Goal: Transaction & Acquisition: Purchase product/service

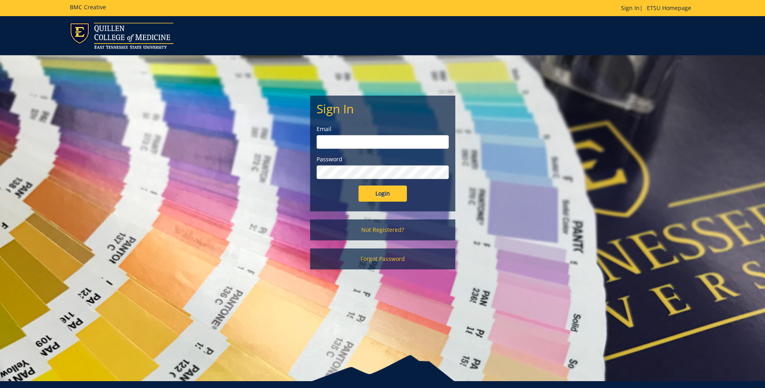
type input "projects@etsu.edu"
click at [401, 194] on input "Login" at bounding box center [383, 194] width 48 height 16
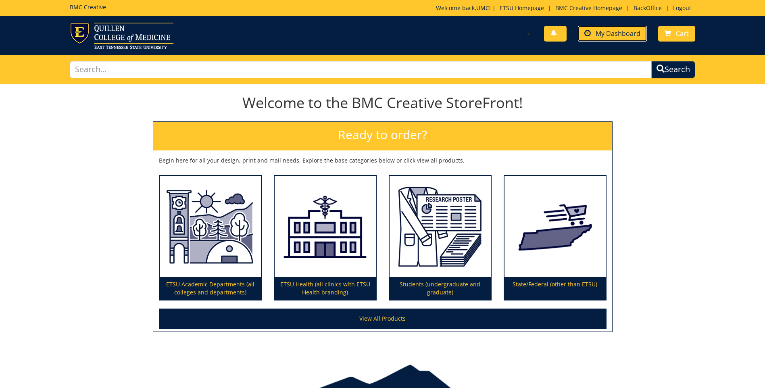
click at [623, 35] on span "My Dashboard" at bounding box center [618, 33] width 45 height 9
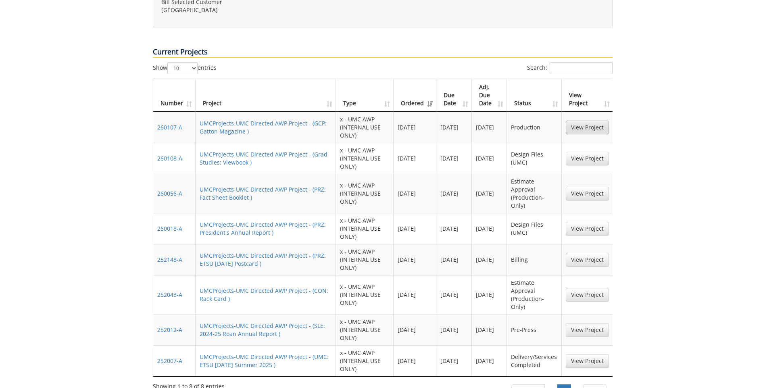
scroll to position [484, 0]
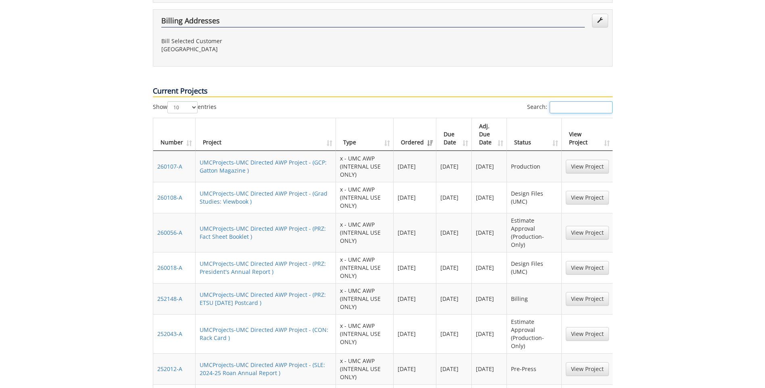
click at [564, 101] on input "Search:" at bounding box center [581, 107] width 63 height 12
click at [550, 101] on input "in" at bounding box center [581, 107] width 63 height 12
click at [553, 101] on input "in" at bounding box center [581, 107] width 63 height 12
paste input "260136-A"
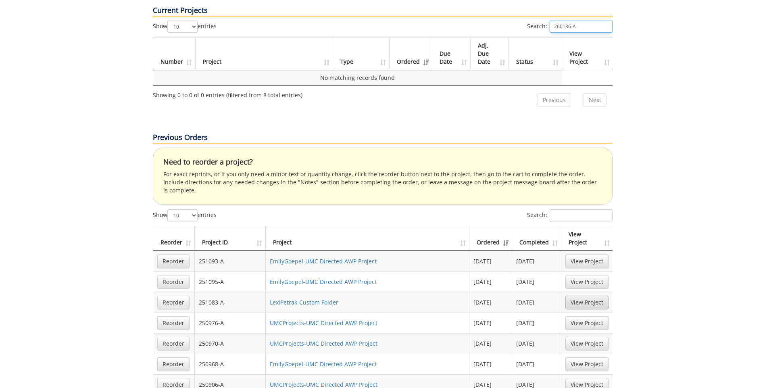
scroll to position [686, 0]
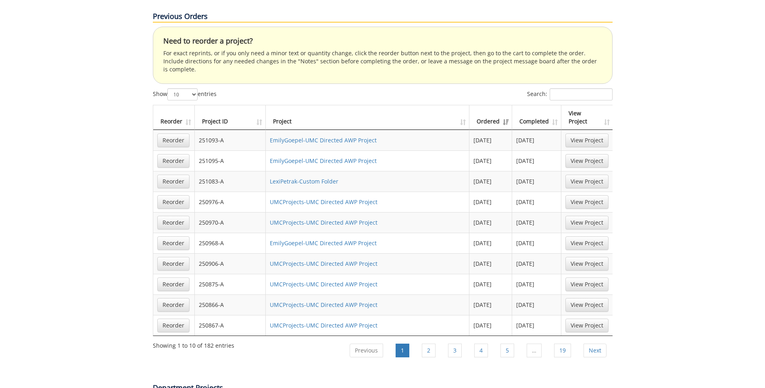
type input "260136-A"
click at [581, 88] on input "Search:" at bounding box center [581, 94] width 63 height 12
paste input "260136-A"
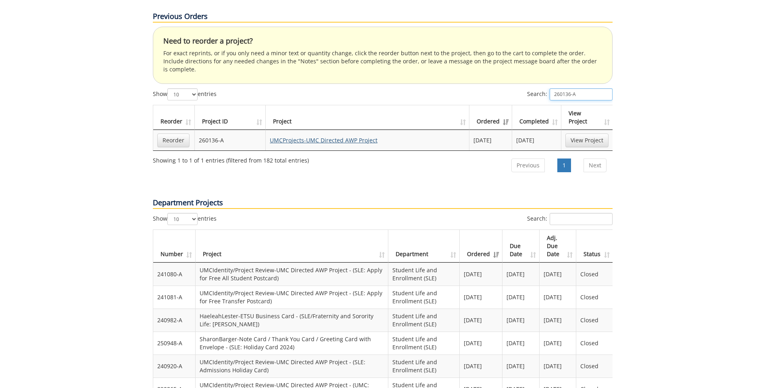
type input "260136-A"
click at [328, 136] on link "UMCProjects-UMC Directed AWP Project" at bounding box center [324, 140] width 108 height 8
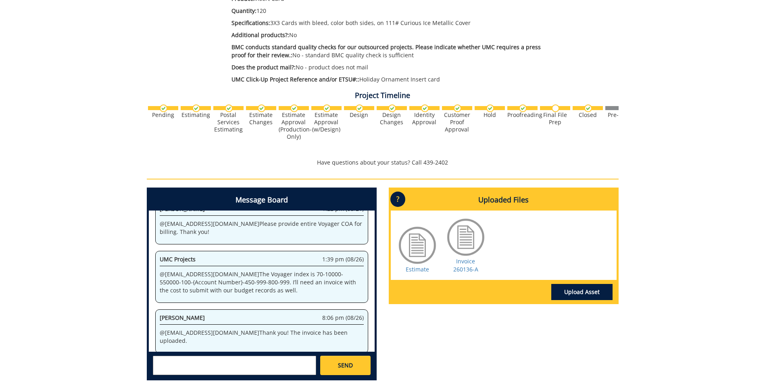
scroll to position [242, 0]
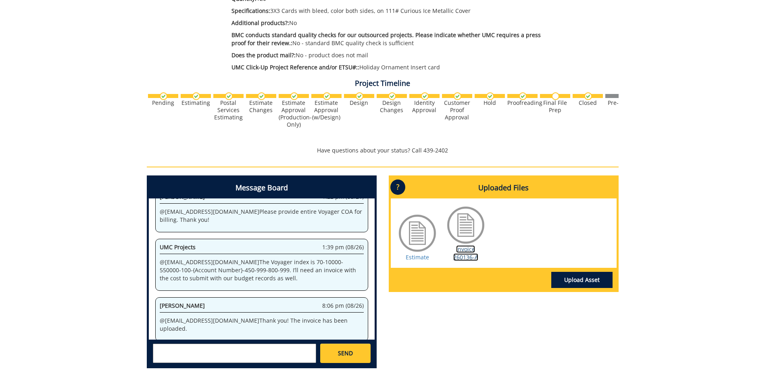
click at [465, 256] on link "Invoice 260136-A" at bounding box center [466, 253] width 25 height 16
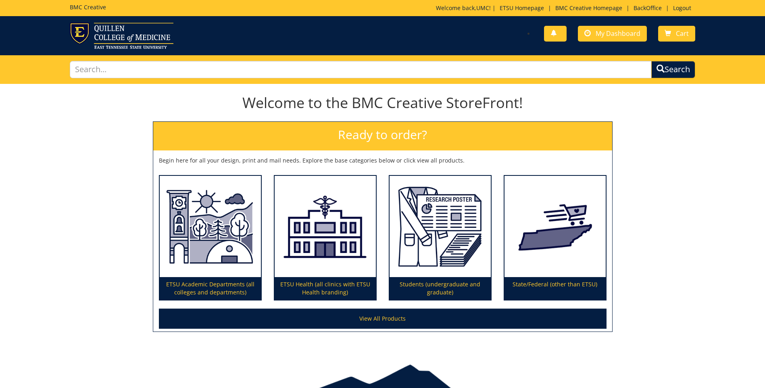
click at [598, 44] on div "You have no new notifications My Dashboard Cart" at bounding box center [542, 34] width 319 height 23
click at [602, 37] on span "My Dashboard" at bounding box center [618, 33] width 45 height 9
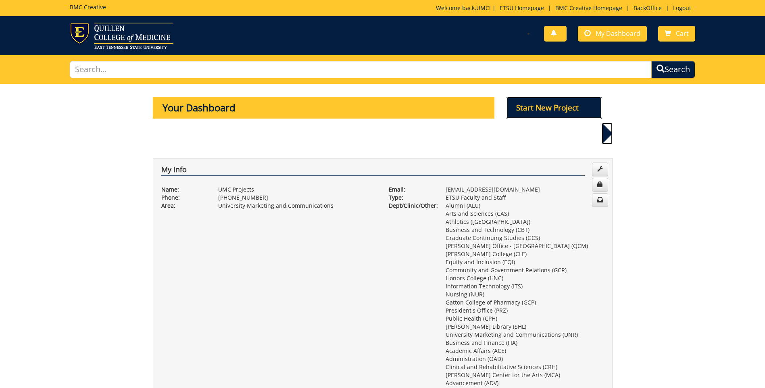
click at [539, 103] on p "Start New Project" at bounding box center [554, 108] width 95 height 22
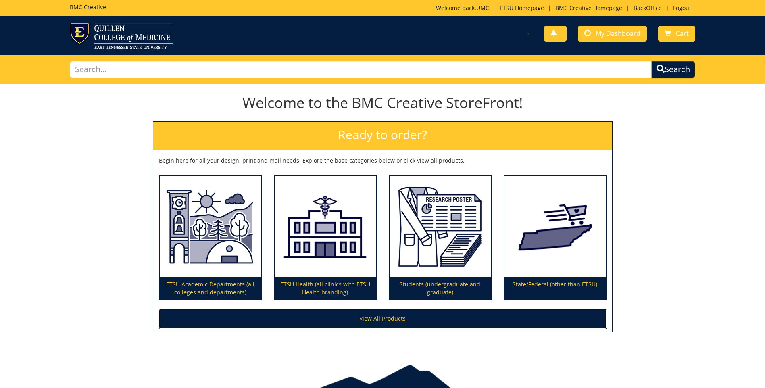
click at [411, 317] on link "View All Products" at bounding box center [383, 319] width 448 height 20
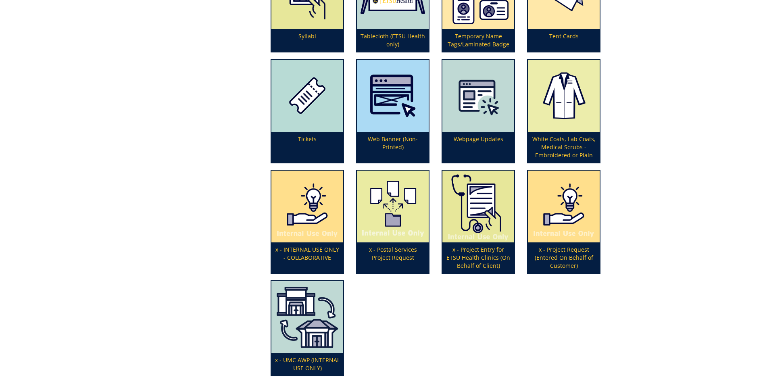
scroll to position [2648, 0]
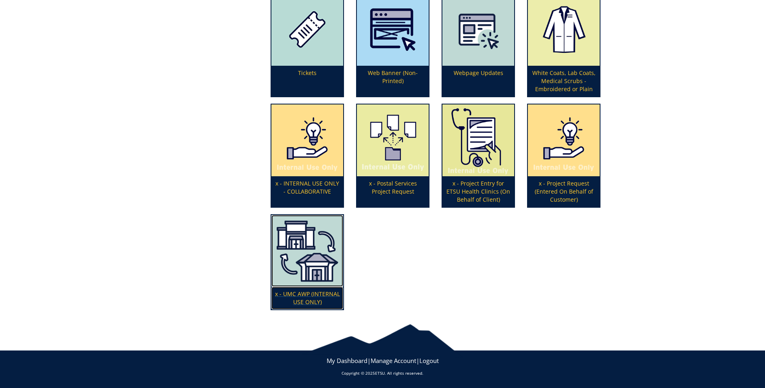
click at [316, 264] on img at bounding box center [308, 251] width 72 height 72
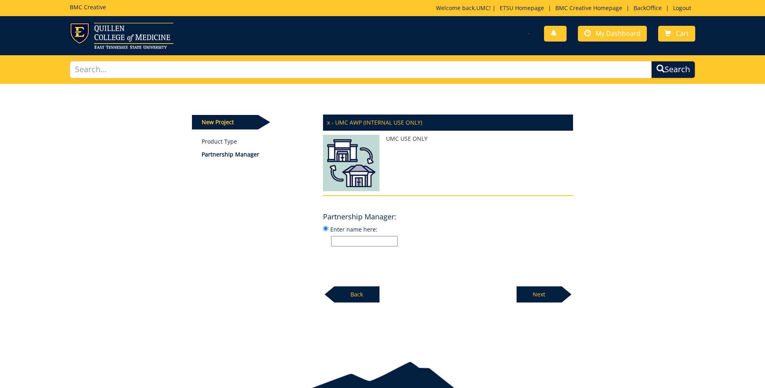
click at [351, 241] on input "Enter name here:" at bounding box center [364, 241] width 67 height 10
type input "Melissa Nippler"
click at [531, 287] on p "Next" at bounding box center [539, 294] width 45 height 16
click at [353, 239] on input "Enter name here:" at bounding box center [364, 241] width 67 height 10
type input "Melissa Nippler"
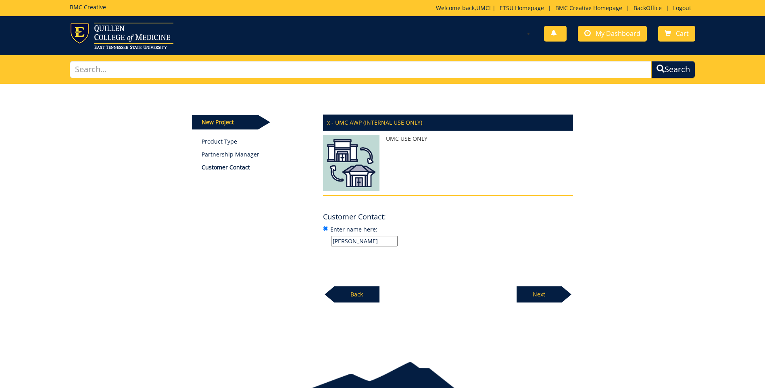
click at [558, 288] on p "Next" at bounding box center [539, 294] width 45 height 16
click at [355, 235] on label "Enter name here:" at bounding box center [448, 236] width 250 height 22
click at [328, 231] on input "Enter name here:" at bounding box center [325, 228] width 5 height 5
click at [354, 238] on input "Enter name here:" at bounding box center [364, 241] width 67 height 10
type input "[PERSON_NAME] Office"
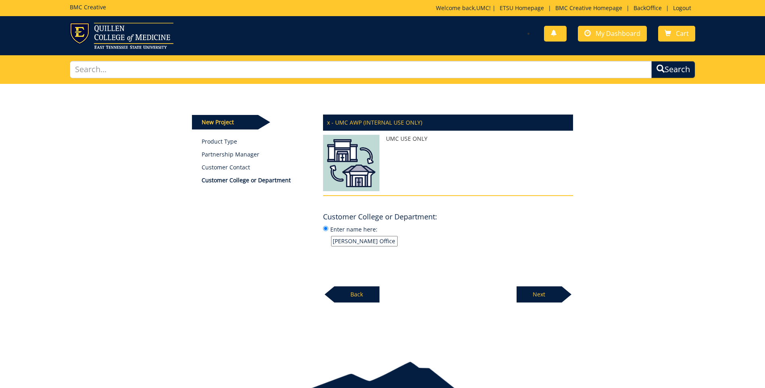
click at [548, 299] on p "Next" at bounding box center [539, 294] width 45 height 16
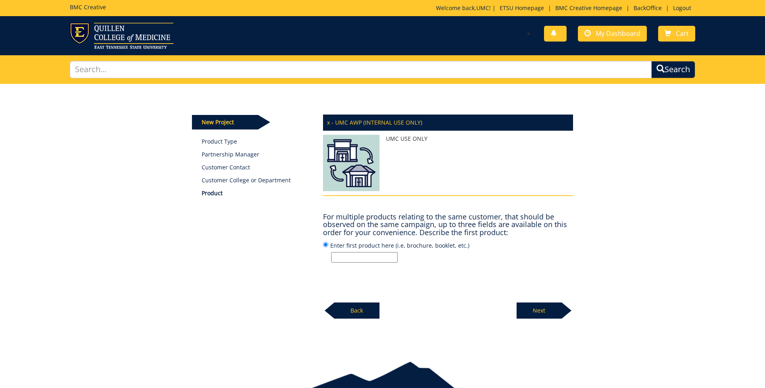
click at [372, 260] on input "Enter first product here (i.e, brochure, booklet, etc.)" at bounding box center [364, 257] width 67 height 10
type input "200"
click at [539, 316] on p "Next" at bounding box center [539, 311] width 45 height 16
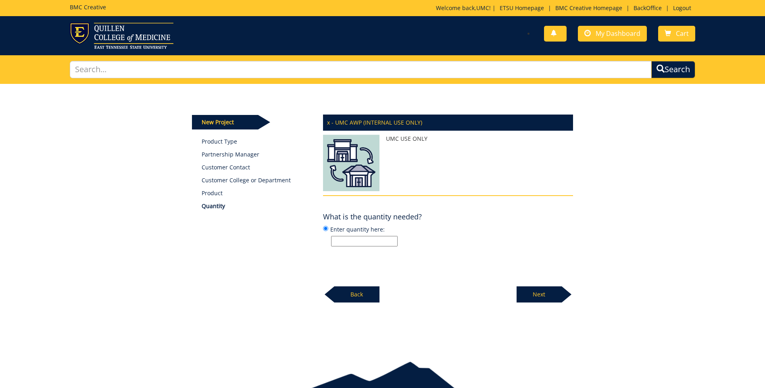
click at [356, 294] on p "Back" at bounding box center [356, 294] width 45 height 16
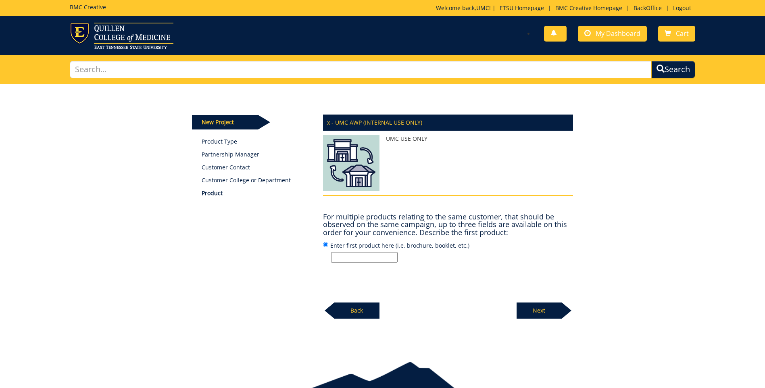
click at [359, 307] on p "Back" at bounding box center [356, 311] width 45 height 16
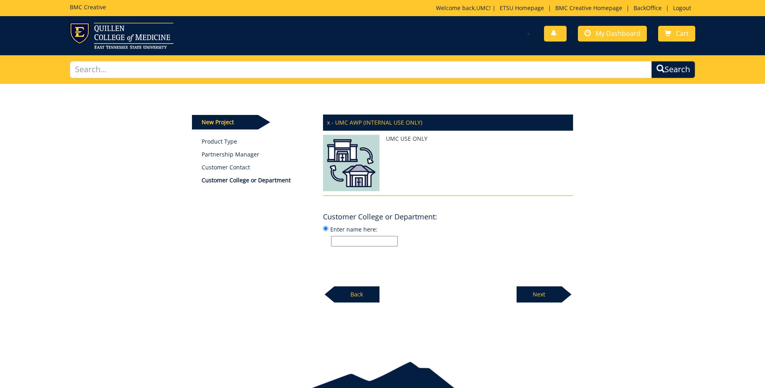
click at [357, 245] on input "Enter name here:" at bounding box center [364, 241] width 67 height 10
type input "Provost's Office"
click at [521, 284] on div "Next" at bounding box center [545, 291] width 56 height 22
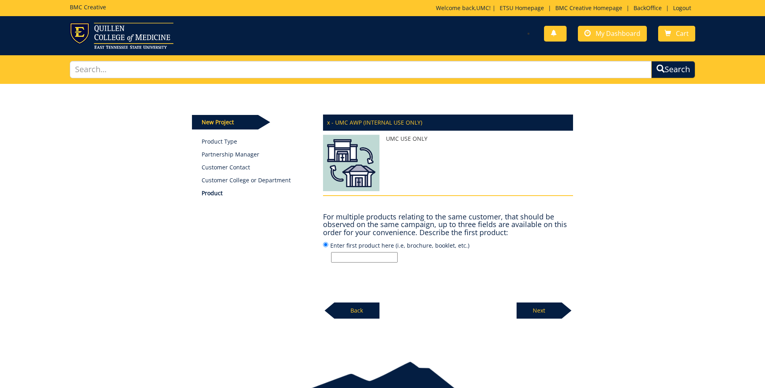
click at [357, 255] on input "Enter first product here (i.e, brochure, booklet, etc.)" at bounding box center [364, 257] width 67 height 10
click at [359, 261] on input "Enter first product here (i.e, brochure, booklet, etc.)" at bounding box center [364, 257] width 67 height 10
paste input "printed program."
click at [346, 257] on input "printed program." at bounding box center [364, 257] width 67 height 10
click at [345, 257] on input "printed program." at bounding box center [364, 257] width 67 height 10
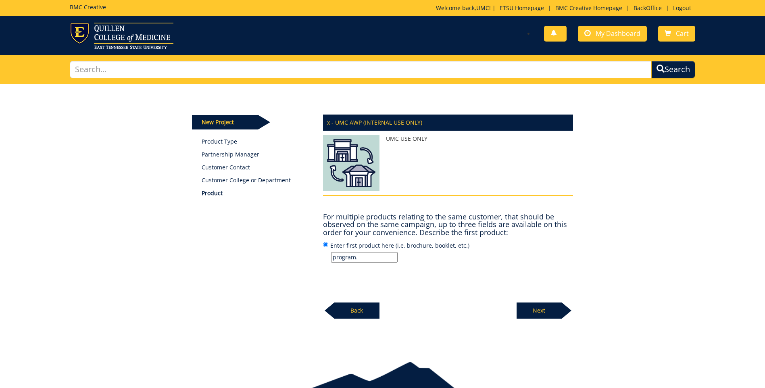
click at [360, 256] on input "program." at bounding box center [364, 257] width 67 height 10
type input "program"
click at [549, 301] on div "Next" at bounding box center [545, 308] width 56 height 22
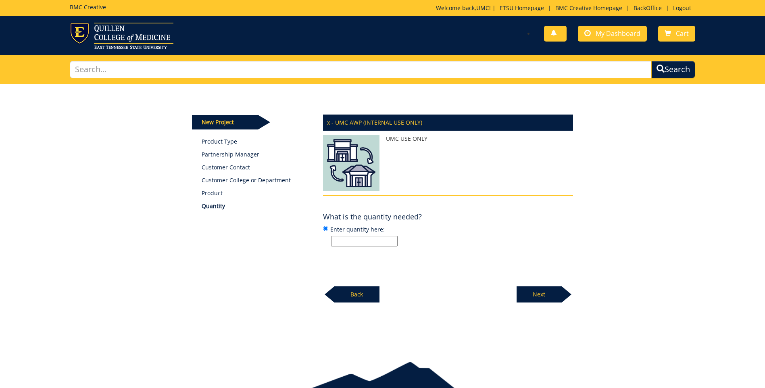
click at [371, 244] on input "Enter quantity here:" at bounding box center [364, 241] width 67 height 10
type input "200"
click at [545, 291] on p "Next" at bounding box center [539, 294] width 45 height 16
click at [361, 240] on input "Enter specifications here: (i.e, 8.5 x 11 saddle stitched book)" at bounding box center [364, 241] width 67 height 10
paste input "Tri-fold 8.5 x 14 (legal) 4/4"
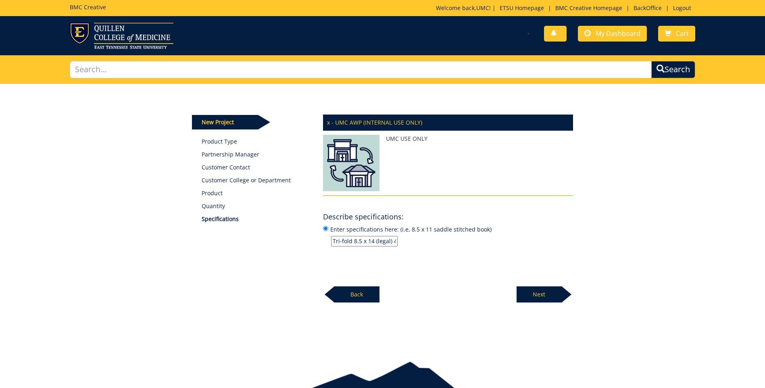
scroll to position [0, 3]
type input "Tri-fold 8.5 x 14 (legal) 4/4"
click at [535, 291] on p "Next" at bounding box center [539, 294] width 45 height 16
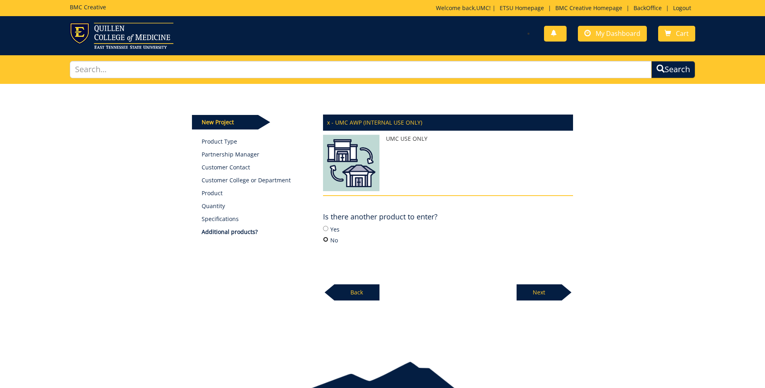
click at [327, 241] on input "No" at bounding box center [325, 239] width 5 height 5
radio input "true"
click at [539, 292] on p "Next" at bounding box center [539, 292] width 45 height 16
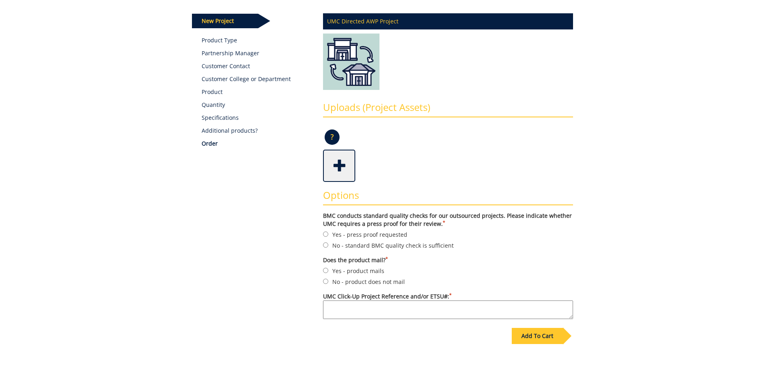
scroll to position [121, 0]
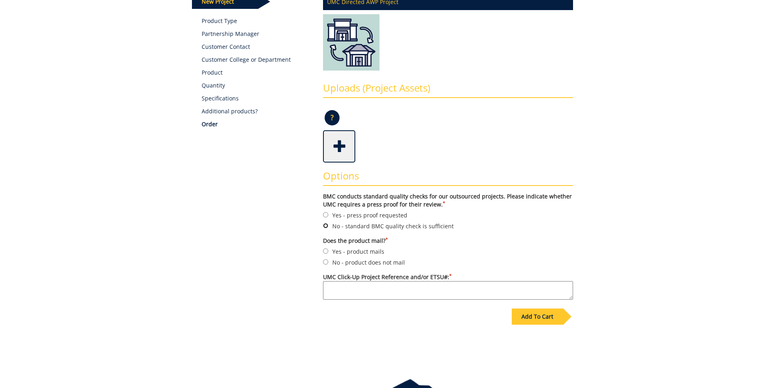
click at [325, 224] on input "No - standard BMC quality check is sufficient" at bounding box center [325, 225] width 5 height 5
radio input "true"
click at [326, 263] on input "No - product does not mail" at bounding box center [325, 261] width 5 height 5
radio input "true"
click at [341, 291] on textarea "UMC Click-Up Project Reference and/or ETSU#: *" at bounding box center [448, 290] width 250 height 19
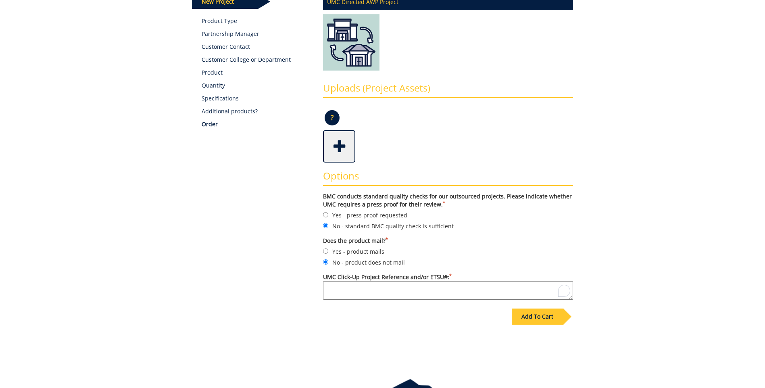
click at [357, 297] on textarea "UMC Click-Up Project Reference and/or ETSU#: *" at bounding box center [448, 290] width 250 height 19
paste textarea "Faculty Promotion & Tenure Printed Program"
type textarea "Faculty Promotion & Tenure Printed Program"
click at [553, 320] on div "Add To Cart" at bounding box center [537, 317] width 51 height 16
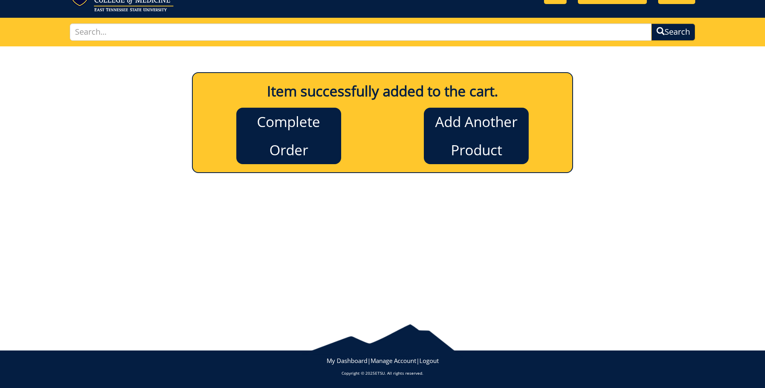
scroll to position [38, 0]
click at [309, 146] on link "Complete Order" at bounding box center [288, 136] width 105 height 56
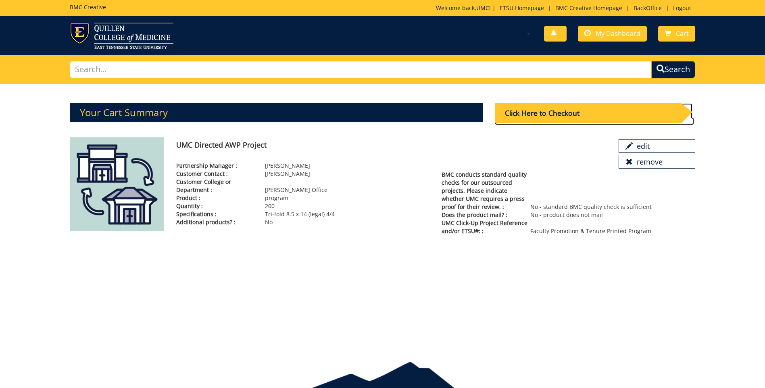
click at [541, 116] on div "Click Here to Checkout" at bounding box center [588, 113] width 186 height 20
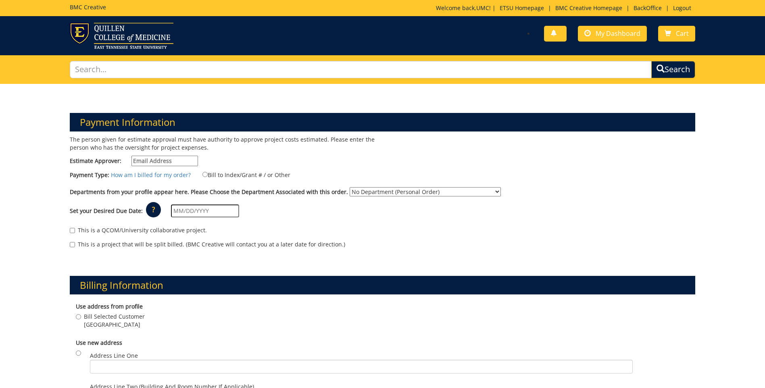
click at [155, 163] on input "Estimate Approver:" at bounding box center [165, 161] width 67 height 10
type input "projects@etsu.edu"
click at [203, 174] on input "Bill to Index/Grant # / or Other" at bounding box center [205, 174] width 5 height 5
radio input "true"
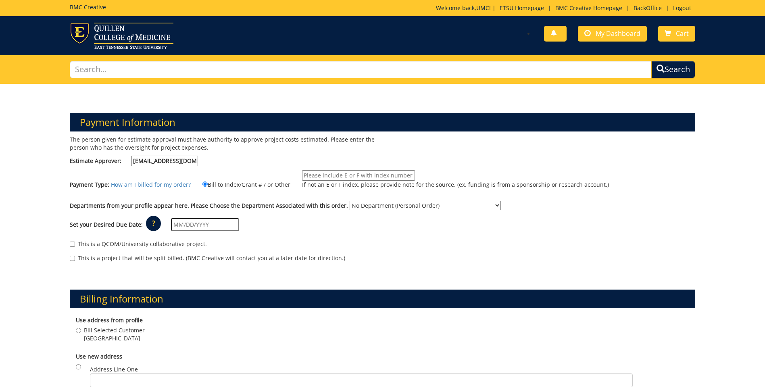
click at [345, 173] on input "If not an E or F index, please provide note for the source. (ex. funding is fro…" at bounding box center [358, 175] width 113 height 10
click at [312, 175] on input "If not an E or F index, please provide note for the source. (ex. funding is fro…" at bounding box center [358, 175] width 113 height 10
paste input "E20020"
type input "E20020"
click at [385, 205] on select "No Department (Personal Order) Alumni (ALU) Arts and Sciences (CAS) Athletics (…" at bounding box center [425, 205] width 151 height 9
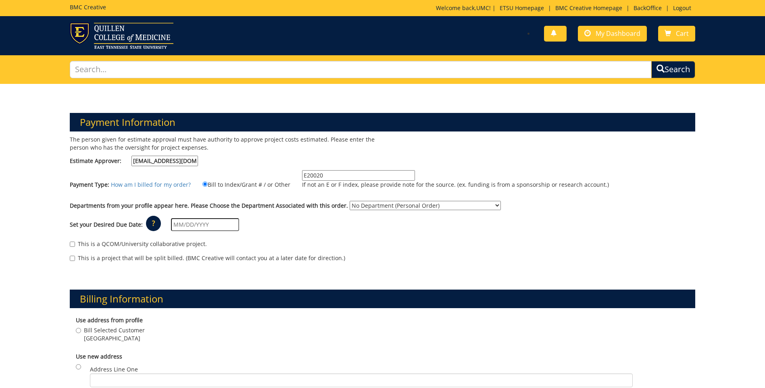
select select "231"
click at [350, 201] on select "No Department (Personal Order) Alumni (ALU) Arts and Sciences (CAS) Athletics (…" at bounding box center [425, 205] width 151 height 9
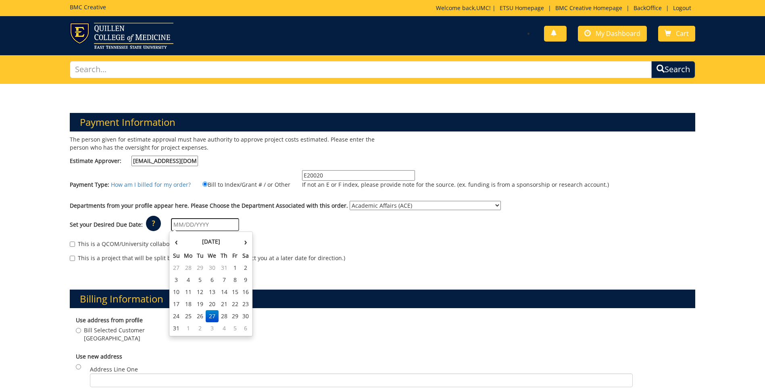
click at [181, 226] on input "text" at bounding box center [205, 224] width 68 height 13
click at [246, 243] on th "›" at bounding box center [245, 242] width 10 height 16
click at [201, 279] on td "9" at bounding box center [200, 280] width 11 height 12
type input "09/09/2025"
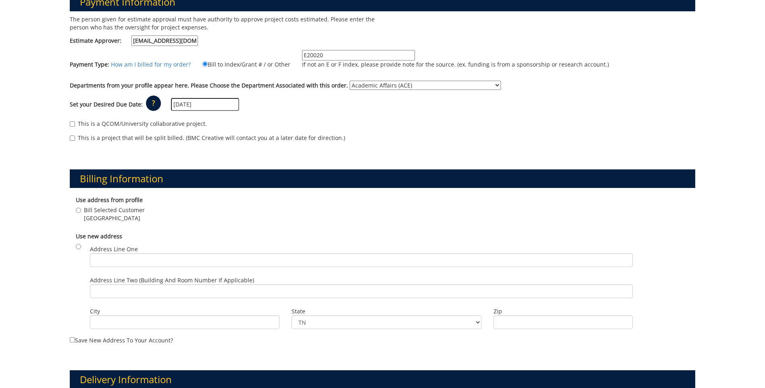
scroll to position [121, 0]
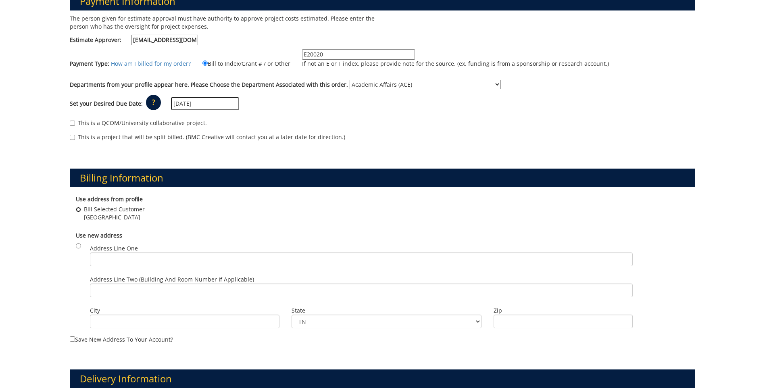
click at [77, 208] on input "Bill Selected Customer Johnson City , TN 37614" at bounding box center [78, 209] width 5 height 5
radio input "true"
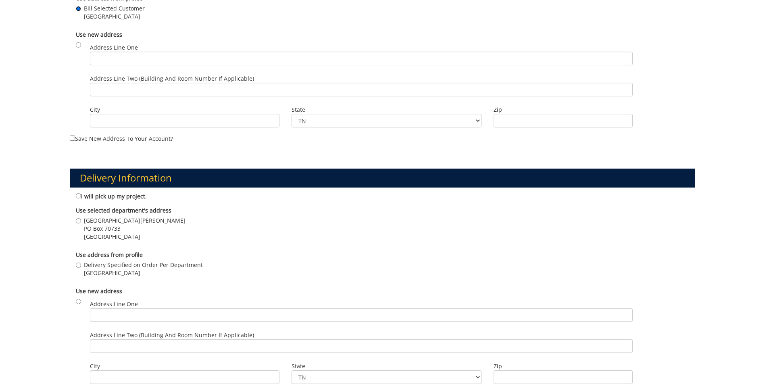
scroll to position [323, 0]
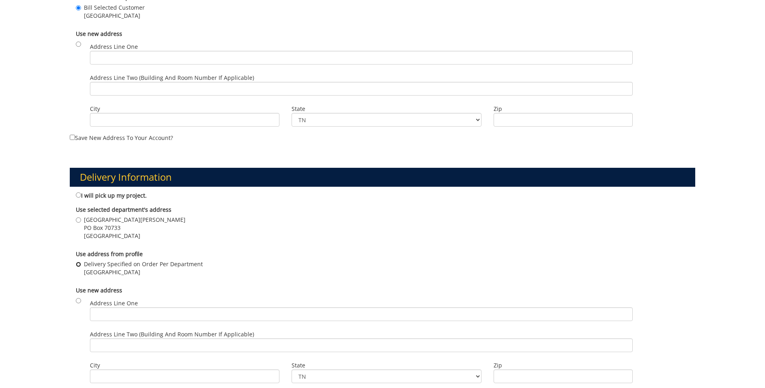
click at [79, 265] on input "Delivery Specified on Order Per Department Johnson City , TN 37614" at bounding box center [78, 264] width 5 height 5
radio input "true"
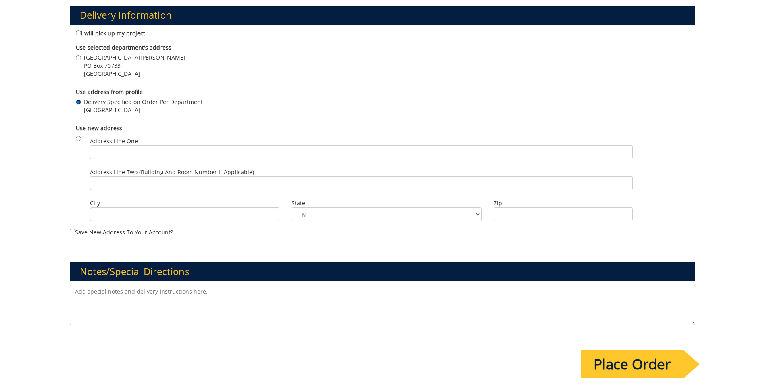
scroll to position [525, 0]
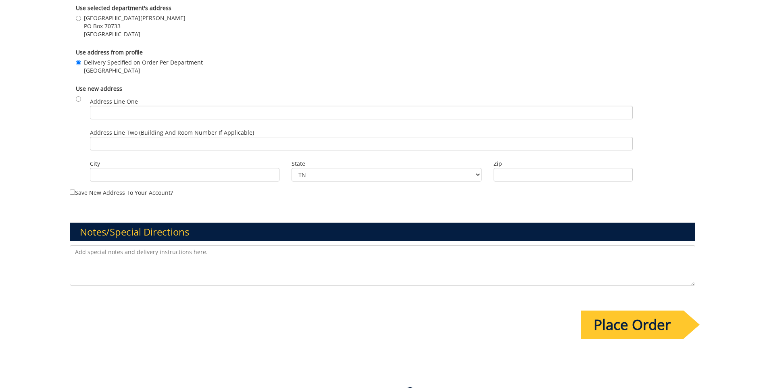
click at [128, 255] on textarea at bounding box center [383, 265] width 626 height 40
paste textarea "Estimate Request – Faculty Promotion & Tenure Printed Program We will need an e…"
click at [74, 270] on textarea "Estimate Request – Faculty Promotion & Tenure Printed Program We will need an e…" at bounding box center [383, 265] width 626 height 40
drag, startPoint x: 249, startPoint y: 253, endPoint x: 481, endPoint y: 244, distance: 231.4
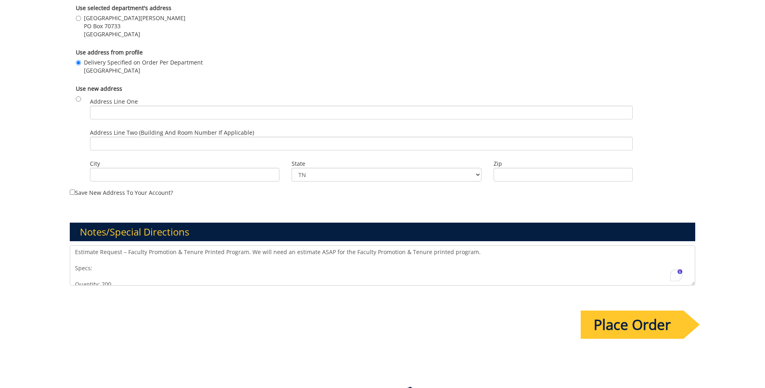
click at [481, 244] on div "Notes/Special Directions Estimate Request – Faculty Promotion & Tenure Printed …" at bounding box center [383, 245] width 638 height 84
click at [111, 275] on textarea "Estimate Request – Faculty Promotion & Tenure Printed Program. Specs: Quantity:…" at bounding box center [383, 265] width 626 height 40
click at [86, 263] on textarea "Estimate Request – Faculty Promotion & Tenure Printed Program. Specs: Quantity:…" at bounding box center [383, 265] width 626 height 40
click at [90, 274] on textarea "Estimate Request – Faculty Promotion & Tenure Printed Program. Specs: Quantity:…" at bounding box center [383, 265] width 626 height 40
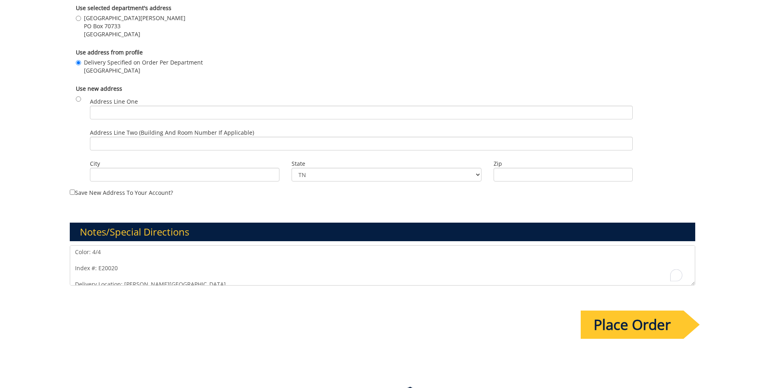
scroll to position [11, 0]
click at [79, 261] on textarea "Estimate Request – Faculty Promotion & Tenure Printed Program. Specs: Quantity:…" at bounding box center [383, 265] width 626 height 40
click at [81, 254] on textarea "Estimate Request – Faculty Promotion & Tenure Printed Program. Specs: Quantity:…" at bounding box center [383, 265] width 626 height 40
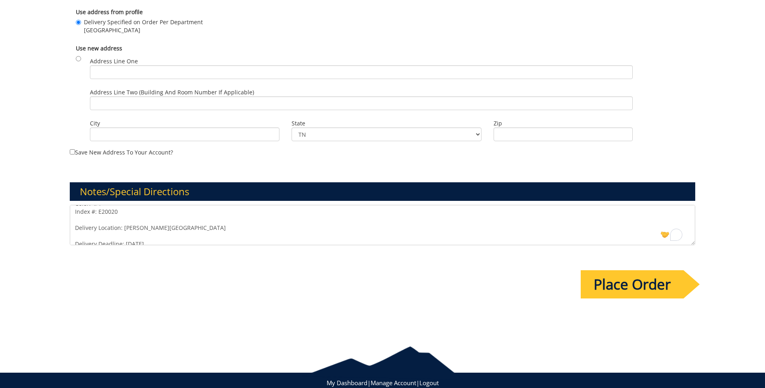
click at [90, 222] on textarea "Estimate Request – Faculty Promotion & Tenure Printed Program. Specs: Quantity:…" at bounding box center [383, 225] width 626 height 40
click at [81, 238] on textarea "Estimate Request – Faculty Promotion & Tenure Printed Program. Specs: Quantity:…" at bounding box center [383, 225] width 626 height 40
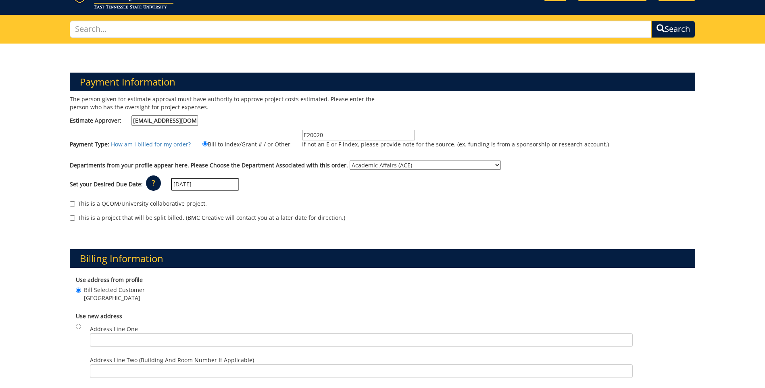
type textarea "Estimate Request – Faculty Promotion & Tenure Printed Program. Specs: Quantity:…"
click at [188, 185] on input "09/09/2025" at bounding box center [205, 184] width 68 height 13
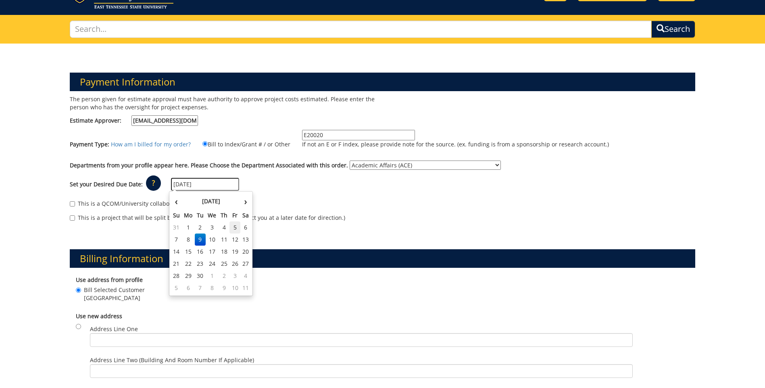
click at [231, 226] on td "5" at bounding box center [235, 228] width 11 height 12
type input "[DATE]"
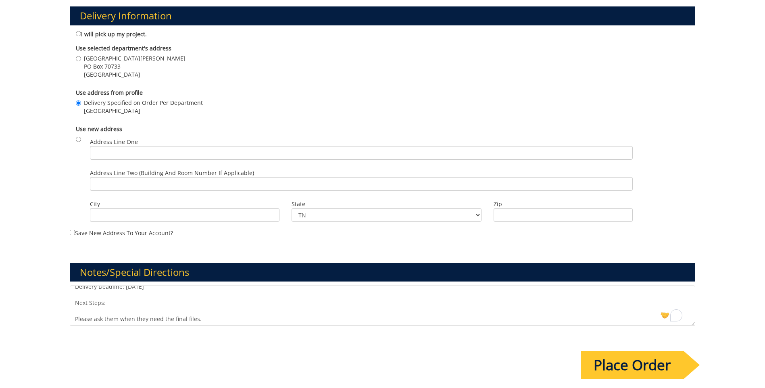
drag, startPoint x: 75, startPoint y: 317, endPoint x: 73, endPoint y: 302, distance: 15.5
click at [74, 303] on textarea "Estimate Request – Faculty Promotion & Tenure Printed Program. Specs: Quantity:…" at bounding box center [383, 306] width 626 height 40
drag, startPoint x: 93, startPoint y: 320, endPoint x: 116, endPoint y: 320, distance: 23.0
click at [116, 321] on textarea "Estimate Request – Faculty Promotion & Tenure Printed Program. Specs: Quantity:…" at bounding box center [383, 306] width 626 height 40
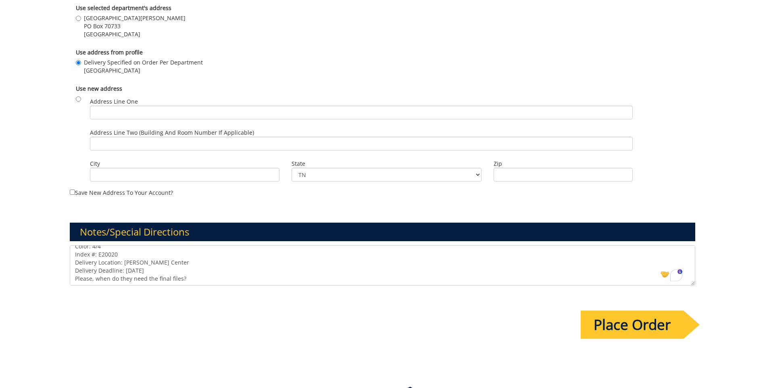
click at [183, 274] on textarea "Estimate Request – Faculty Promotion & Tenure Printed Program. Specs: Quantity:…" at bounding box center [383, 265] width 626 height 40
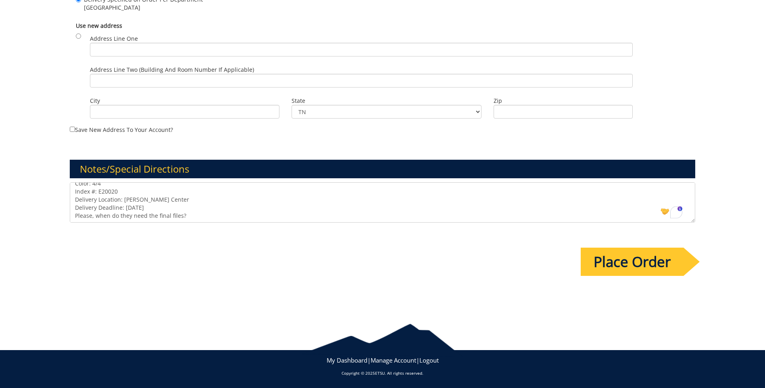
click at [195, 219] on textarea "Estimate Request – Faculty Promotion & Tenure Printed Program. Specs: Quantity:…" at bounding box center [383, 202] width 626 height 40
click at [208, 204] on textarea "Estimate Request – Faculty Promotion & Tenure Printed Program. Specs: Quantity:…" at bounding box center [383, 202] width 626 height 40
type textarea "Estimate Request – Faculty Promotion & Tenure Printed Program. Specs: Quantity:…"
click at [649, 261] on input "Place Order" at bounding box center [632, 262] width 103 height 28
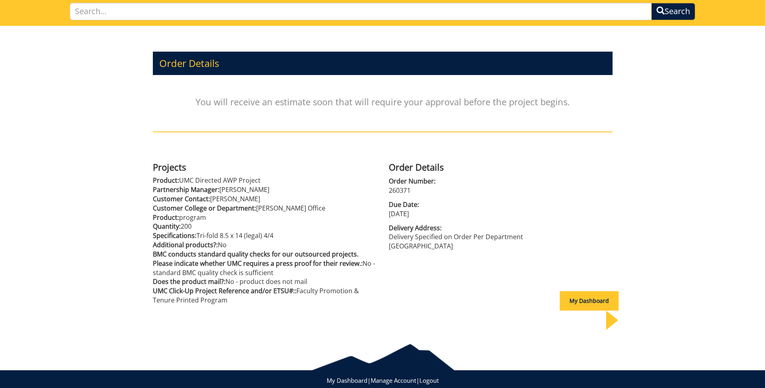
scroll to position [60, 0]
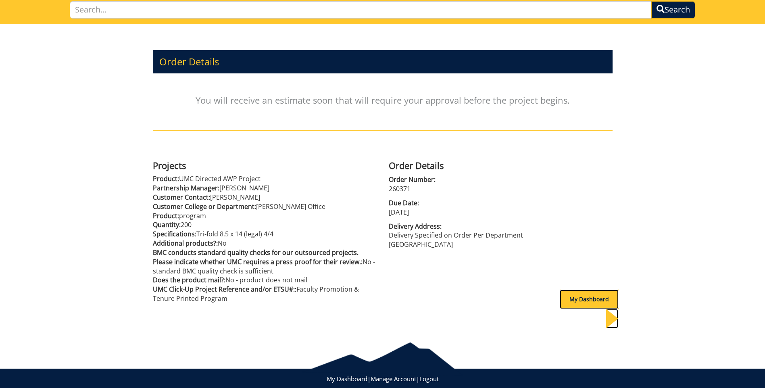
click at [582, 291] on div "My Dashboard" at bounding box center [589, 299] width 59 height 19
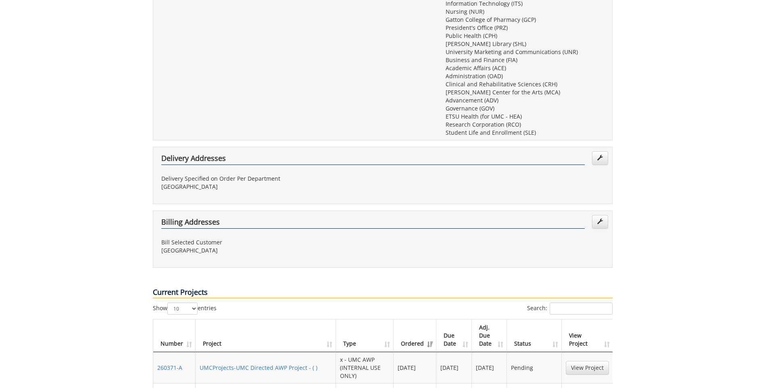
scroll to position [363, 0]
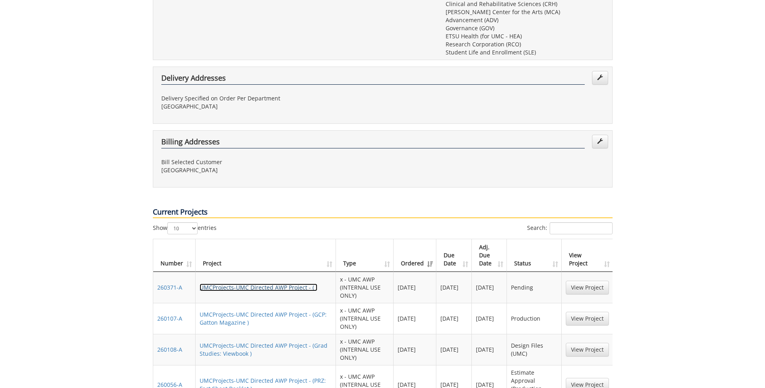
click at [298, 284] on link "UMCProjects-UMC Directed AWP Project - ( )" at bounding box center [259, 288] width 118 height 8
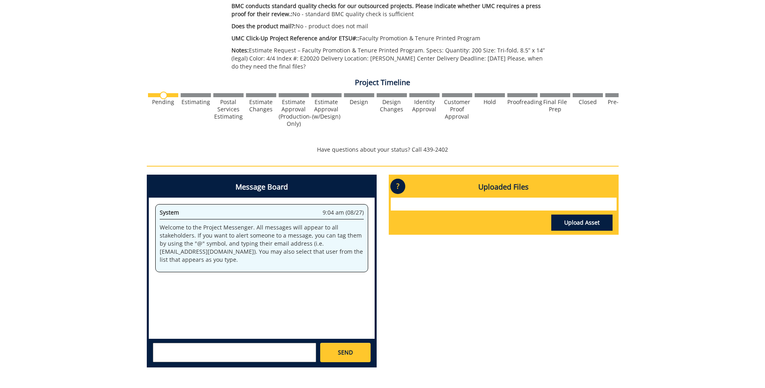
scroll to position [282, 0]
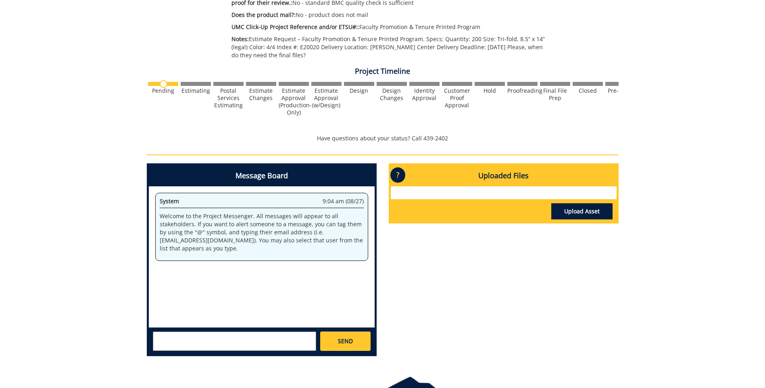
click at [184, 346] on textarea at bounding box center [234, 341] width 163 height 19
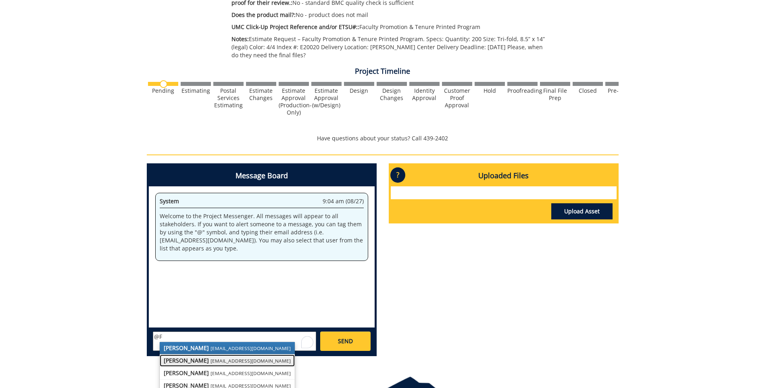
click at [186, 360] on strong "[PERSON_NAME]" at bounding box center [186, 361] width 45 height 8
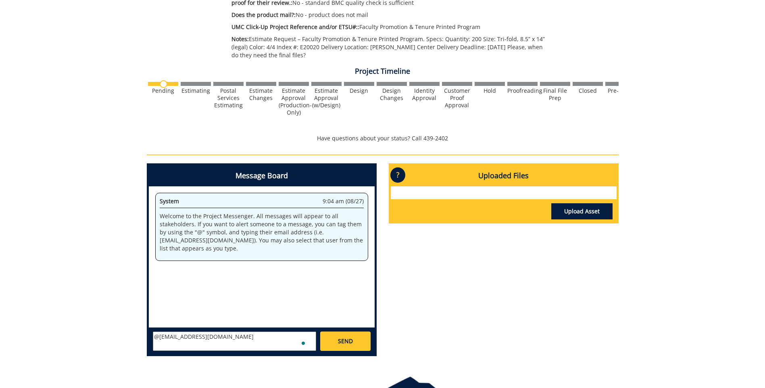
scroll to position [6, 0]
paste textarea "Estimate Request – Faculty Promotion & Tenure Printed Program. Specs: Quantity:…"
click at [201, 339] on textarea "@conleyga@etsu.edu Estimate Request – Faculty Promotion & Tenure Printed Progra…" at bounding box center [234, 341] width 163 height 19
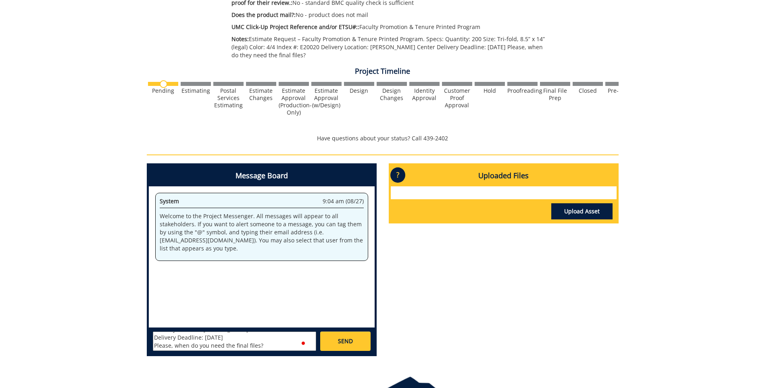
type textarea "@conleyga@etsu.edu Estimate Request – Faculty Promotion & Tenure Printed Progra…"
click at [357, 342] on link "SEND" at bounding box center [345, 341] width 50 height 19
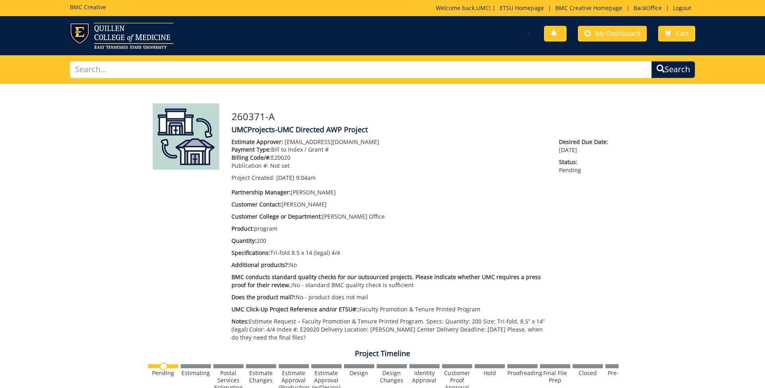
scroll to position [1701, 0]
drag, startPoint x: 230, startPoint y: 118, endPoint x: 282, endPoint y: 118, distance: 52.1
click at [282, 118] on div "260371-A UMCProjects-UMC Directed AWP Project Estimate Approver: projects@etsu.…" at bounding box center [422, 224] width 393 height 242
copy h3 "260371-A"
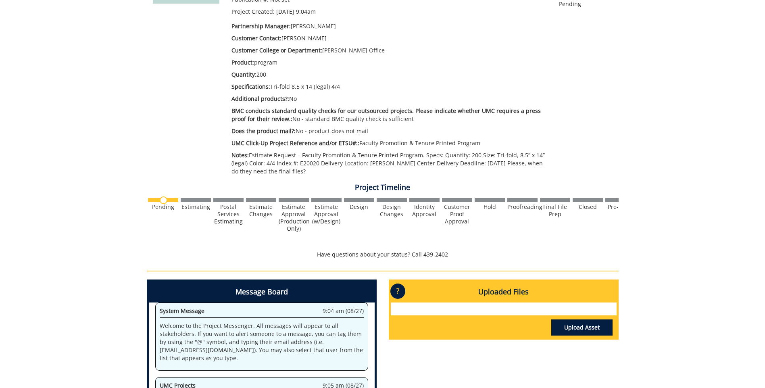
scroll to position [161, 0]
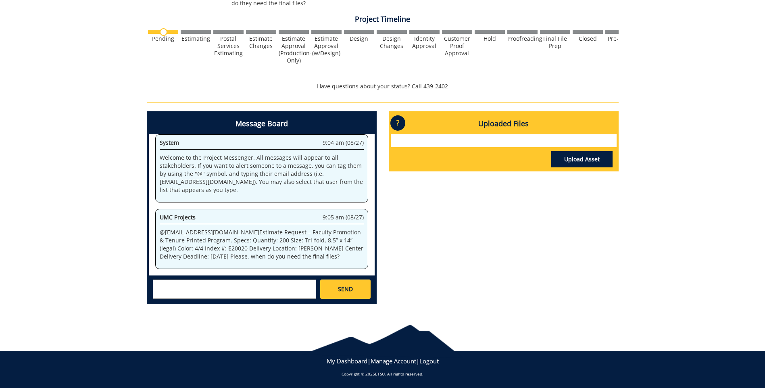
scroll to position [335, 0]
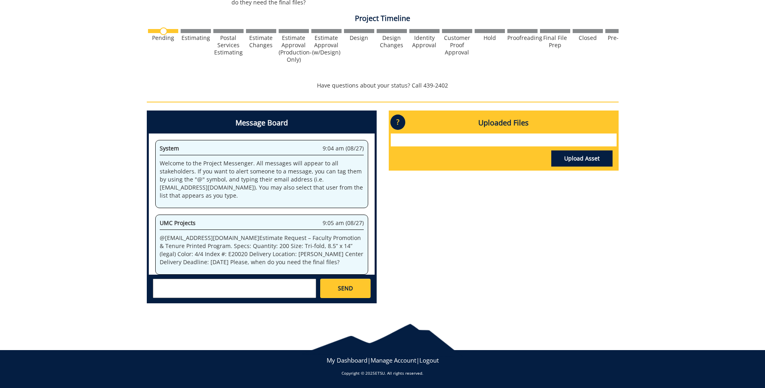
scroll to position [6, 0]
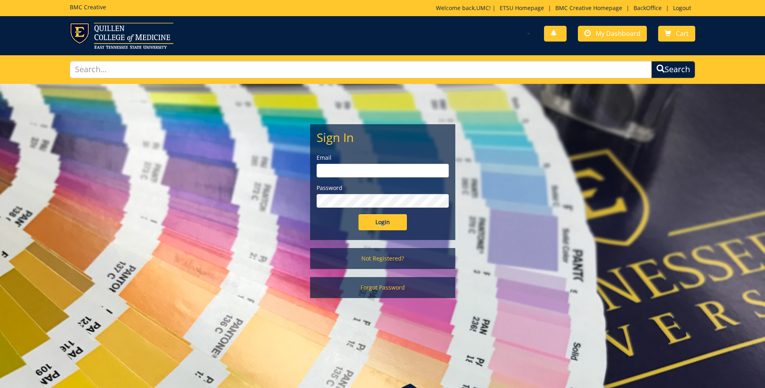
type input "[EMAIL_ADDRESS][DOMAIN_NAME]"
click at [381, 230] on div "Sign In Email projects@etsu.edu Password Login" at bounding box center [383, 182] width 144 height 115
click at [385, 219] on input "Login" at bounding box center [383, 222] width 48 height 16
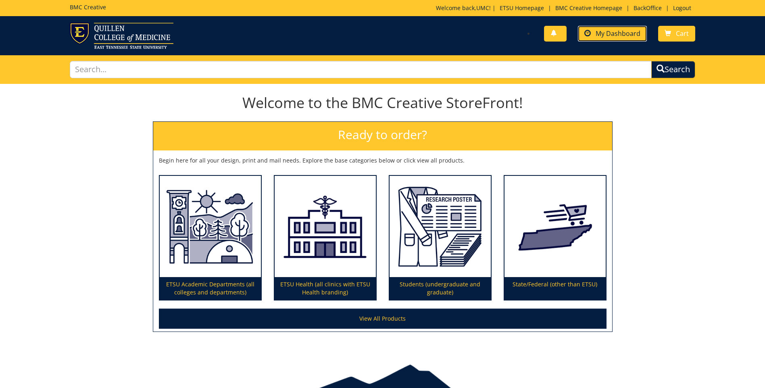
click at [598, 28] on link "My Dashboard" at bounding box center [612, 34] width 69 height 16
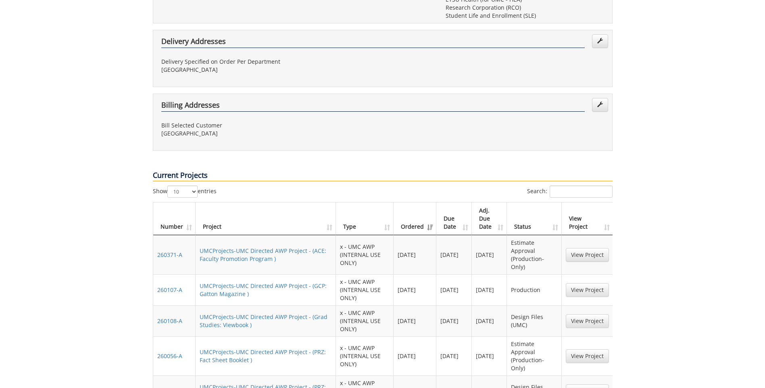
scroll to position [403, 0]
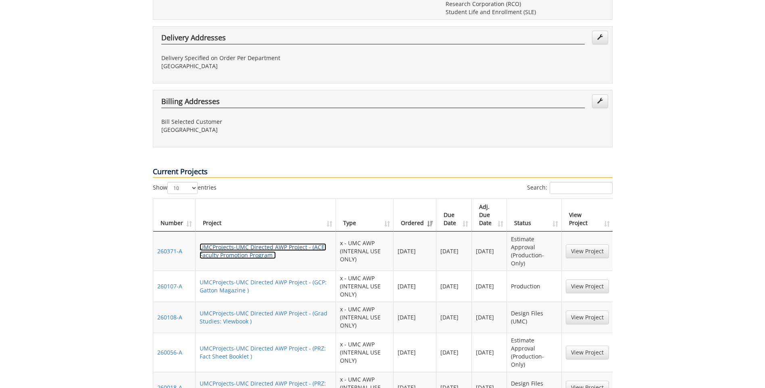
click at [251, 243] on link "UMCProjects-UMC Directed AWP Project - (ACE: Faculty Promotion Program )" at bounding box center [263, 251] width 127 height 16
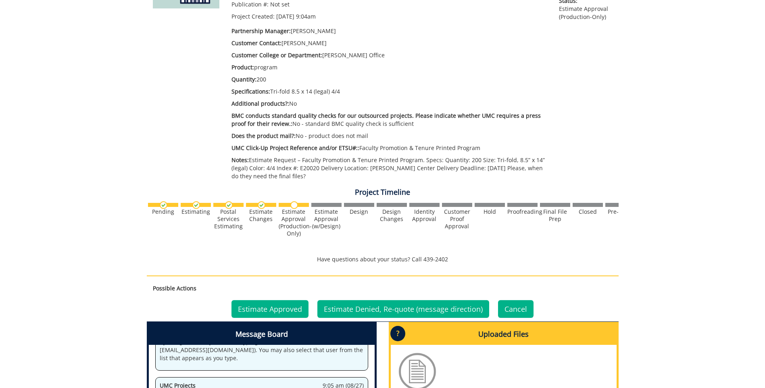
scroll to position [282, 0]
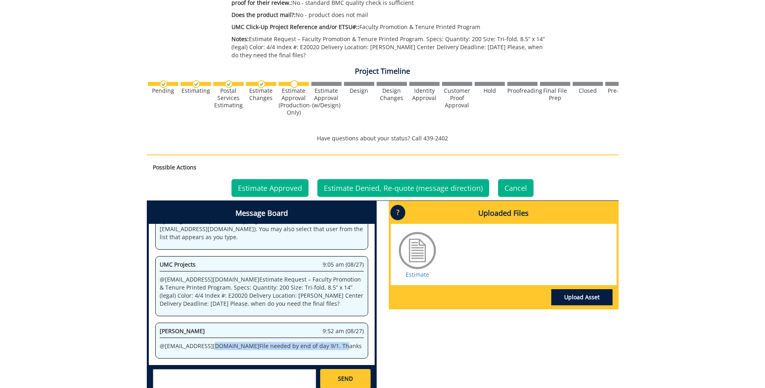
drag, startPoint x: 297, startPoint y: 346, endPoint x: 210, endPoint y: 343, distance: 87.6
click at [210, 343] on p "@ [EMAIL_ADDRESS][DOMAIN_NAME] File needed by end of day 9/1. Thanks" at bounding box center [262, 346] width 204 height 8
copy p "u File needed by end of day 9/1. T"
click at [411, 275] on link "Estimate" at bounding box center [417, 275] width 23 height 8
